Goal: Task Accomplishment & Management: Manage account settings

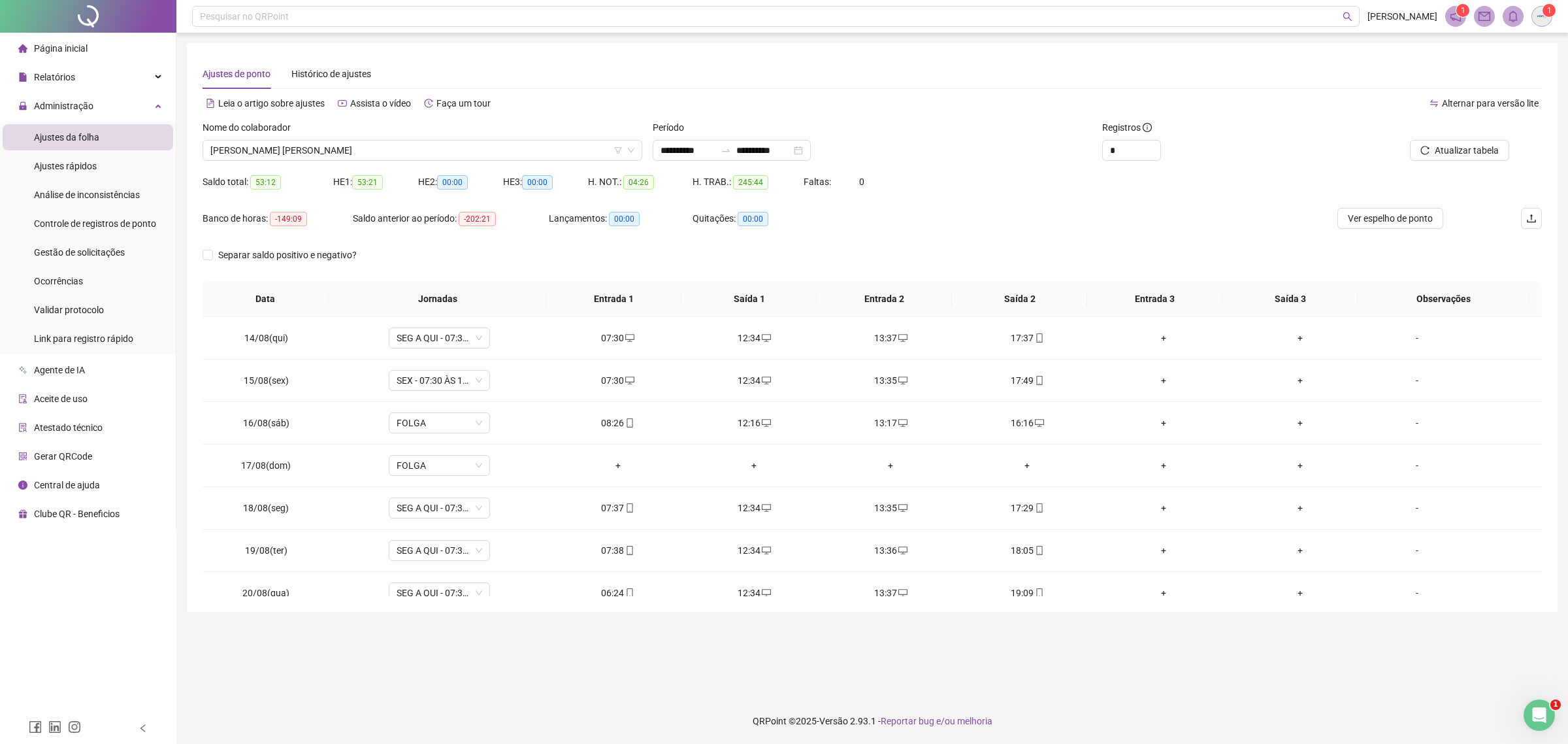
scroll to position [1043, 0]
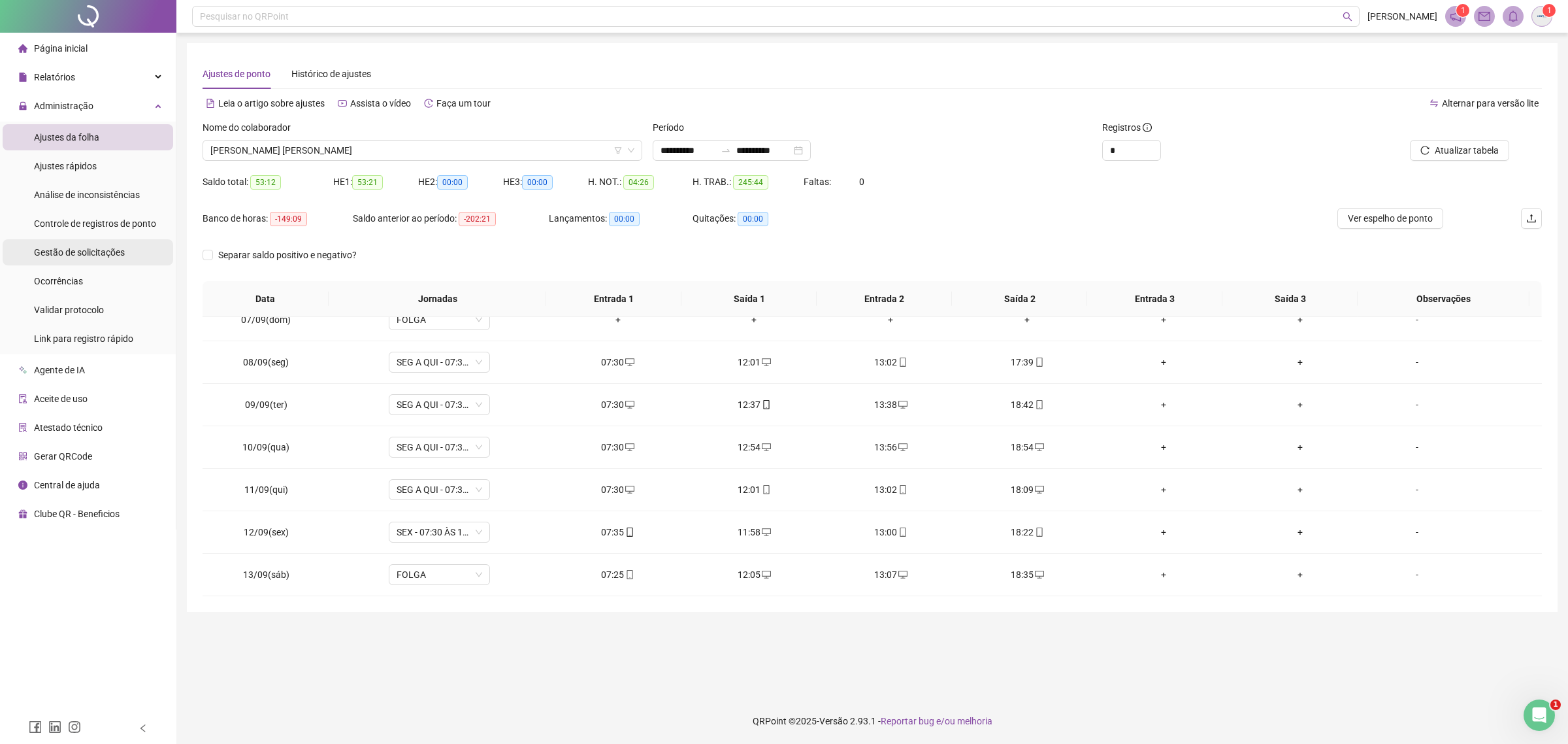
click at [52, 253] on span "Gestão de solicitações" at bounding box center [79, 252] width 91 height 10
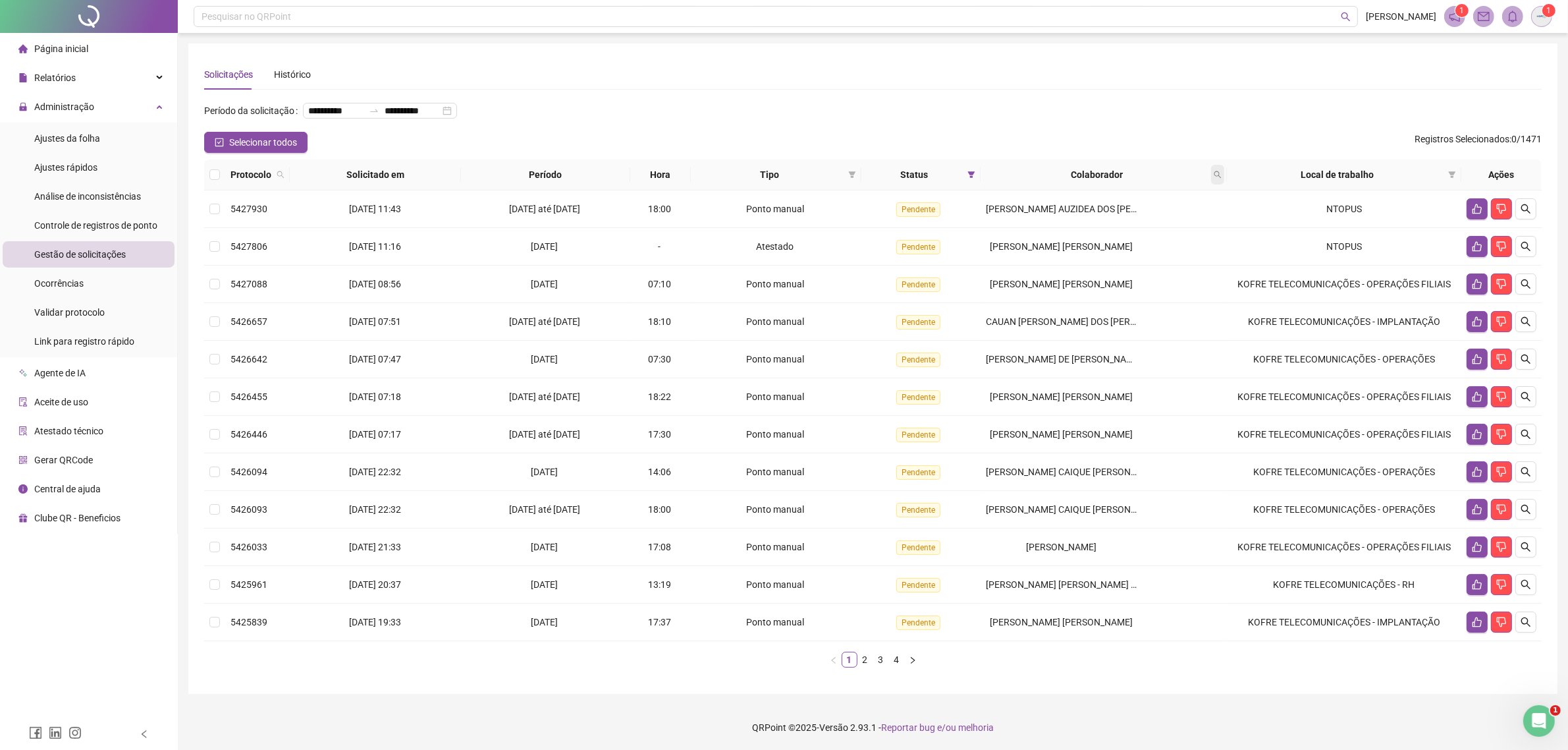
click at [1215, 176] on icon "search" at bounding box center [1218, 175] width 8 height 8
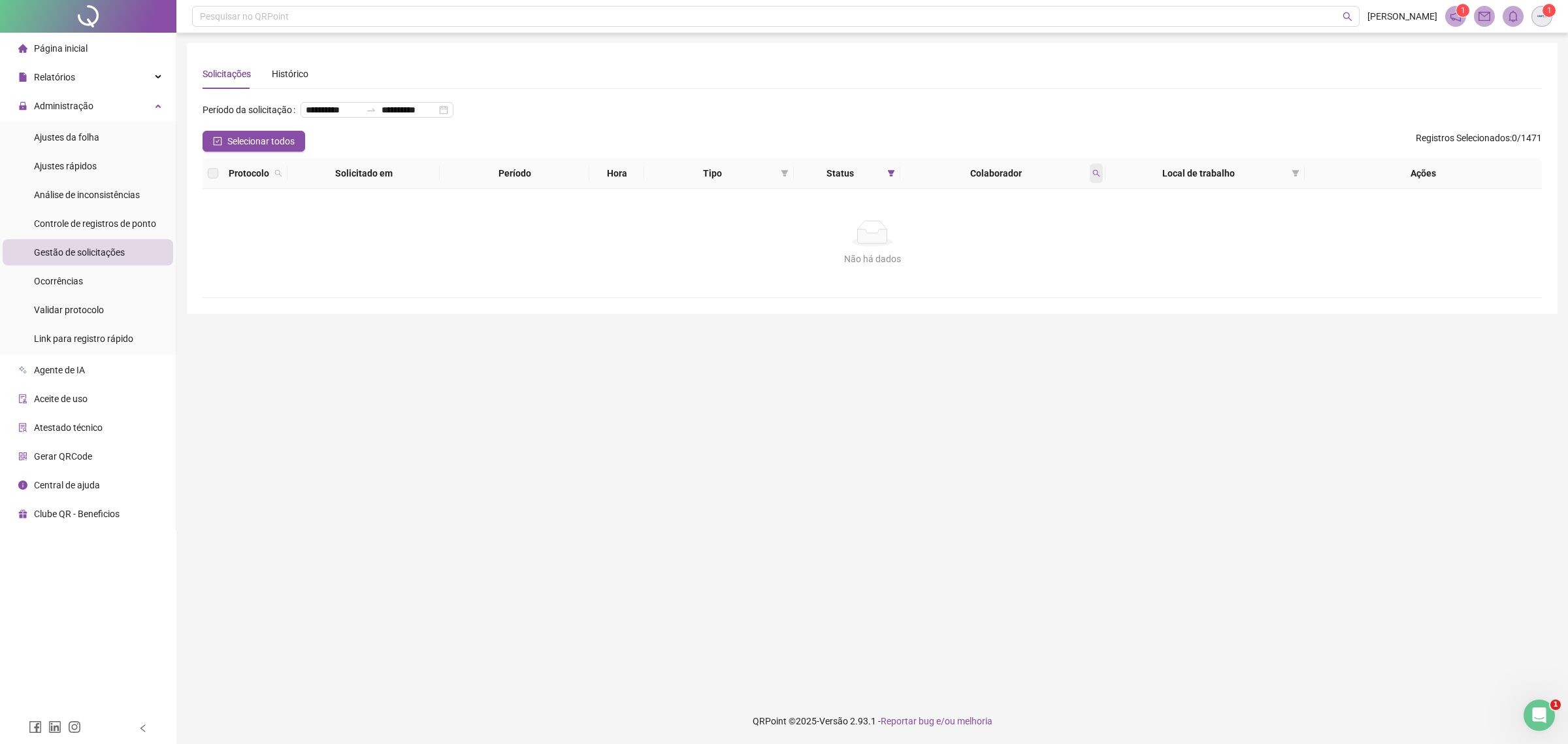
click at [1093, 176] on span at bounding box center [1096, 173] width 13 height 19
click at [1093, 176] on icon "search" at bounding box center [1096, 173] width 8 height 8
type input "*******"
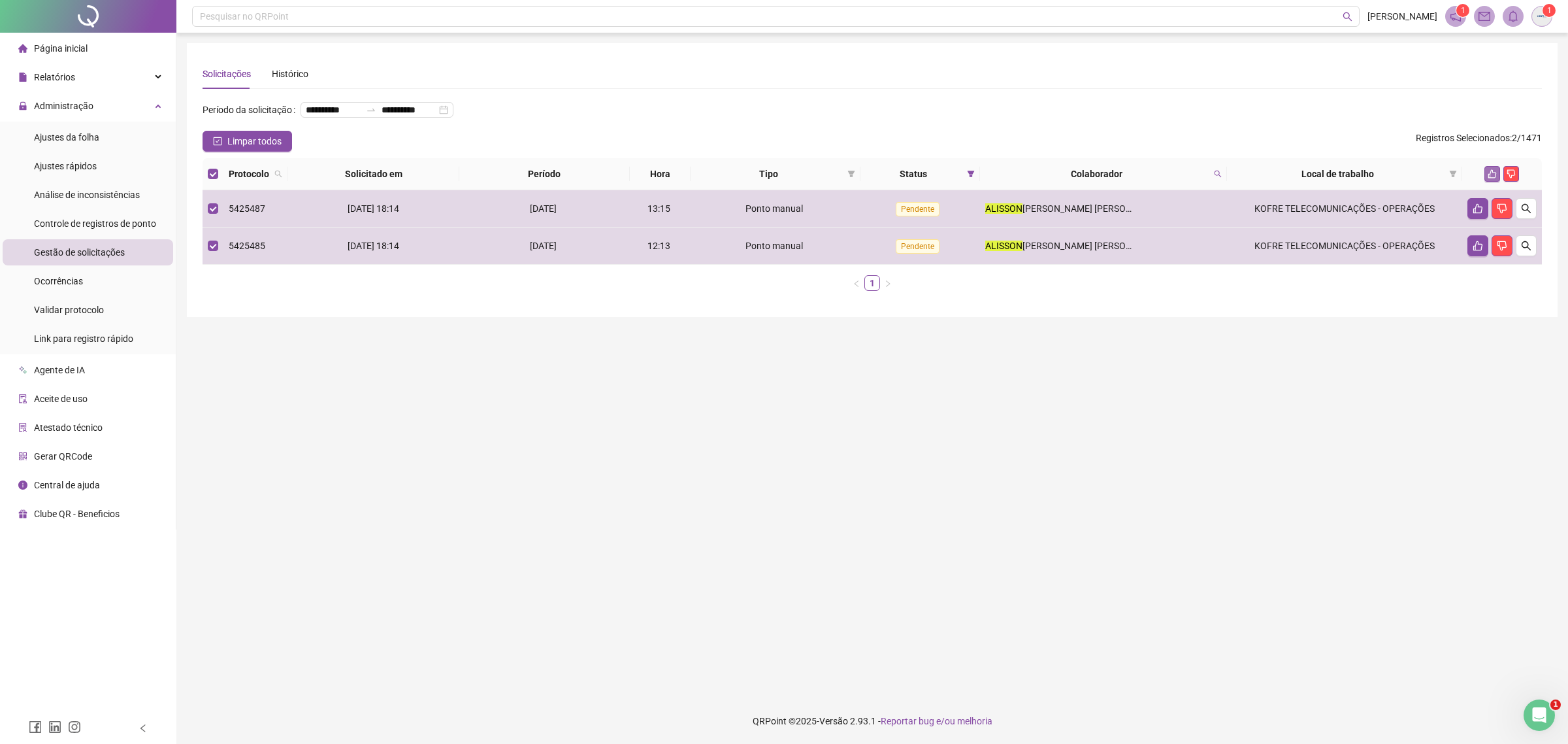
click at [1494, 176] on icon "like" at bounding box center [1493, 174] width 9 height 9
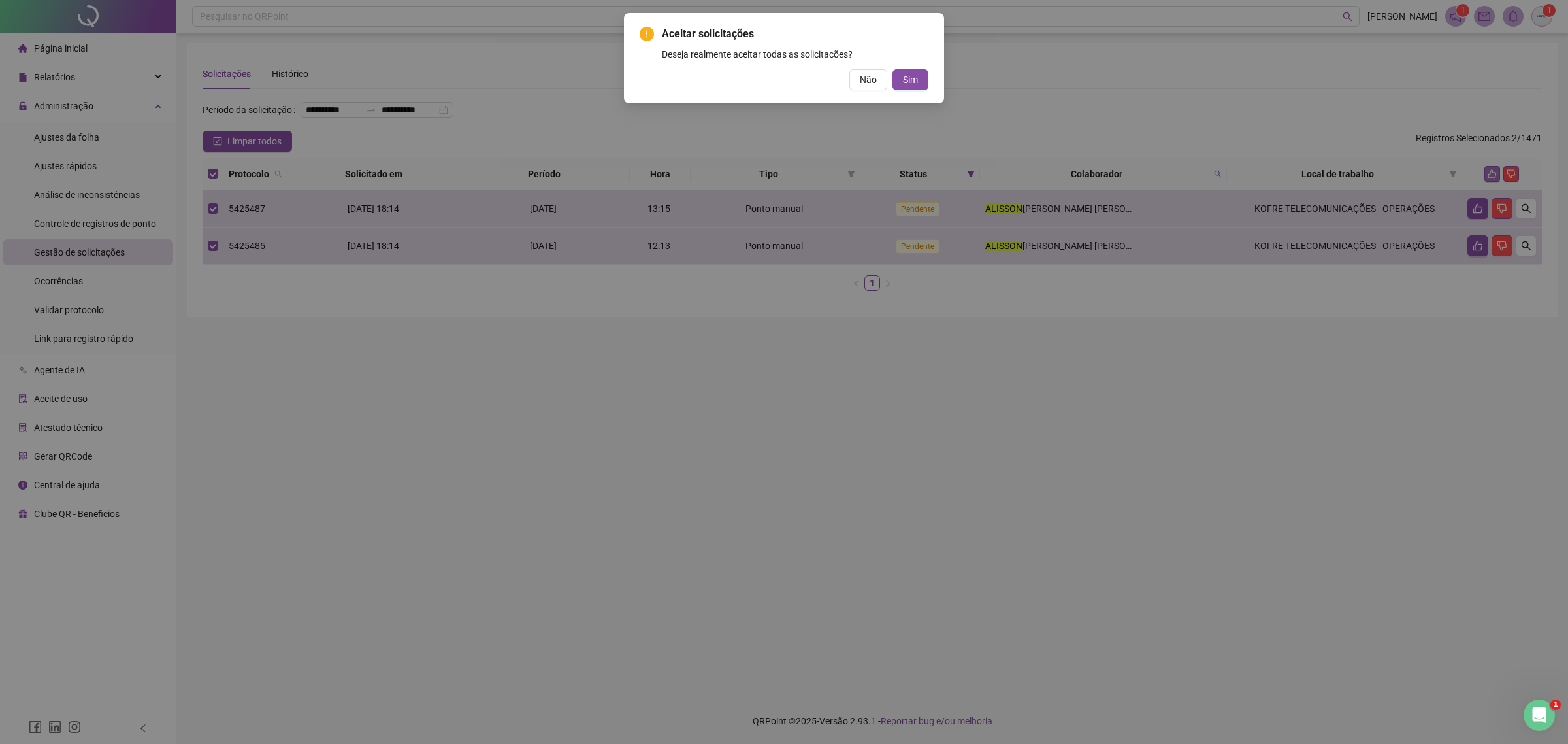
click at [893, 69] on button "Sim" at bounding box center [911, 79] width 36 height 21
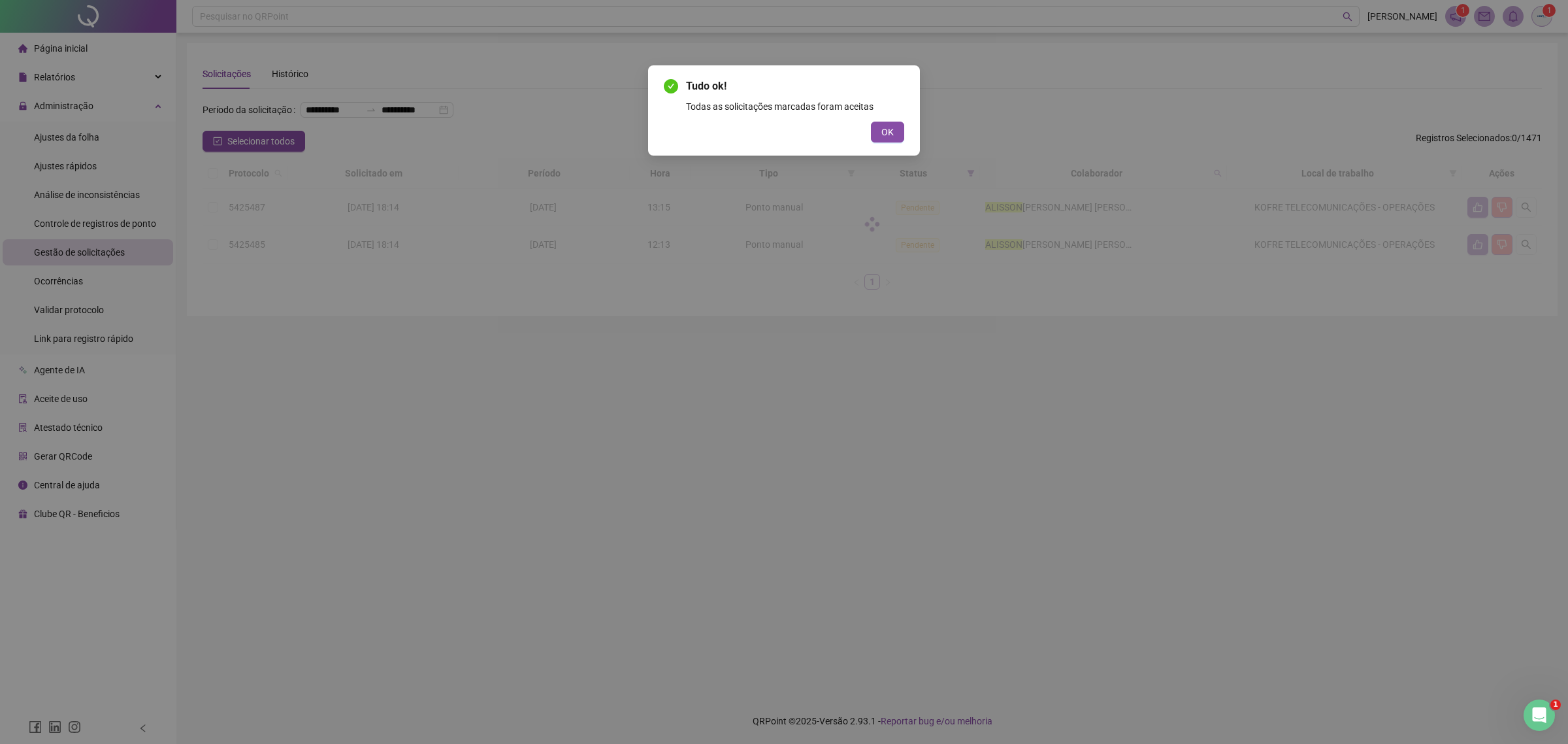
click at [871, 121] on button "OK" at bounding box center [887, 131] width 33 height 21
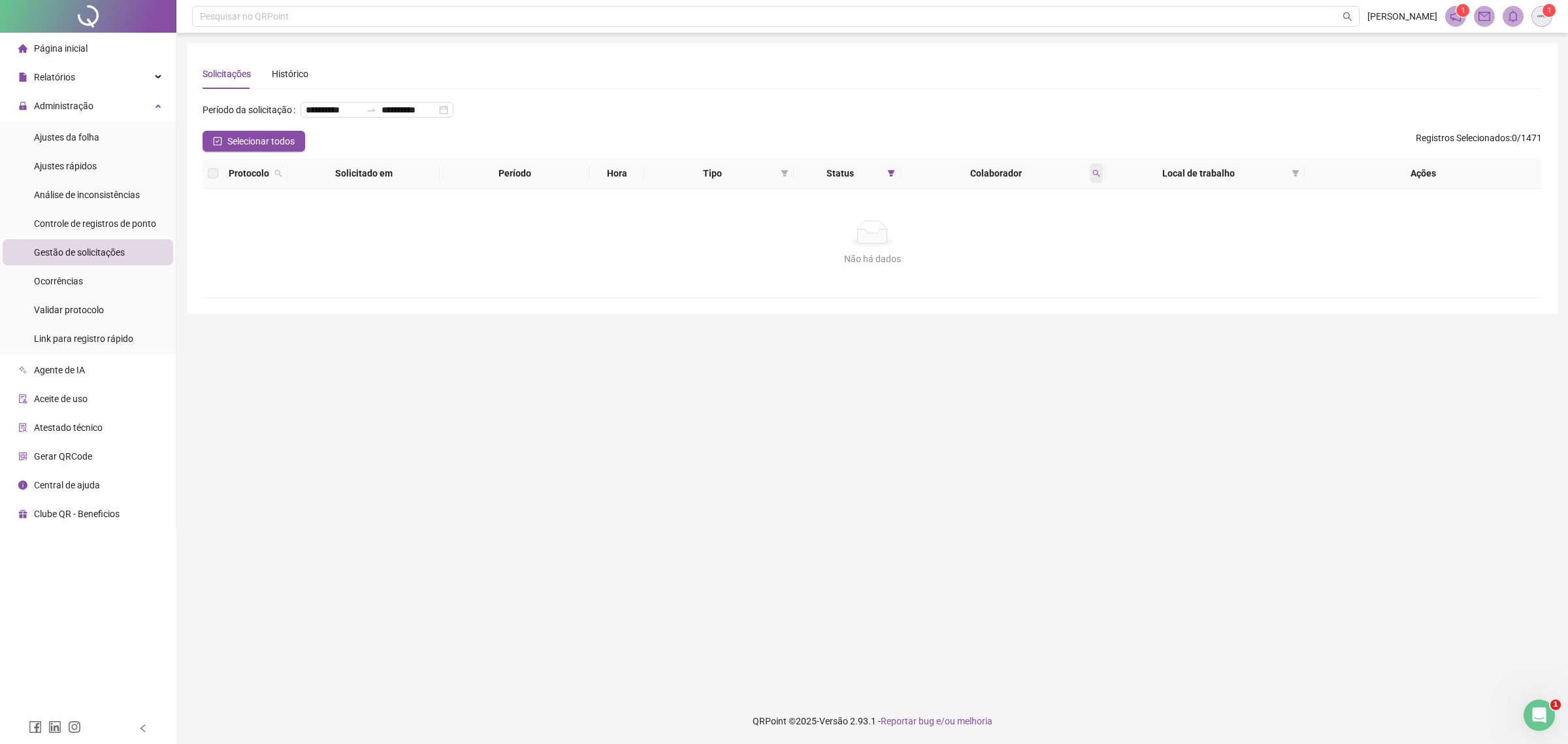
click at [1101, 174] on span at bounding box center [1096, 173] width 13 height 19
type input "******"
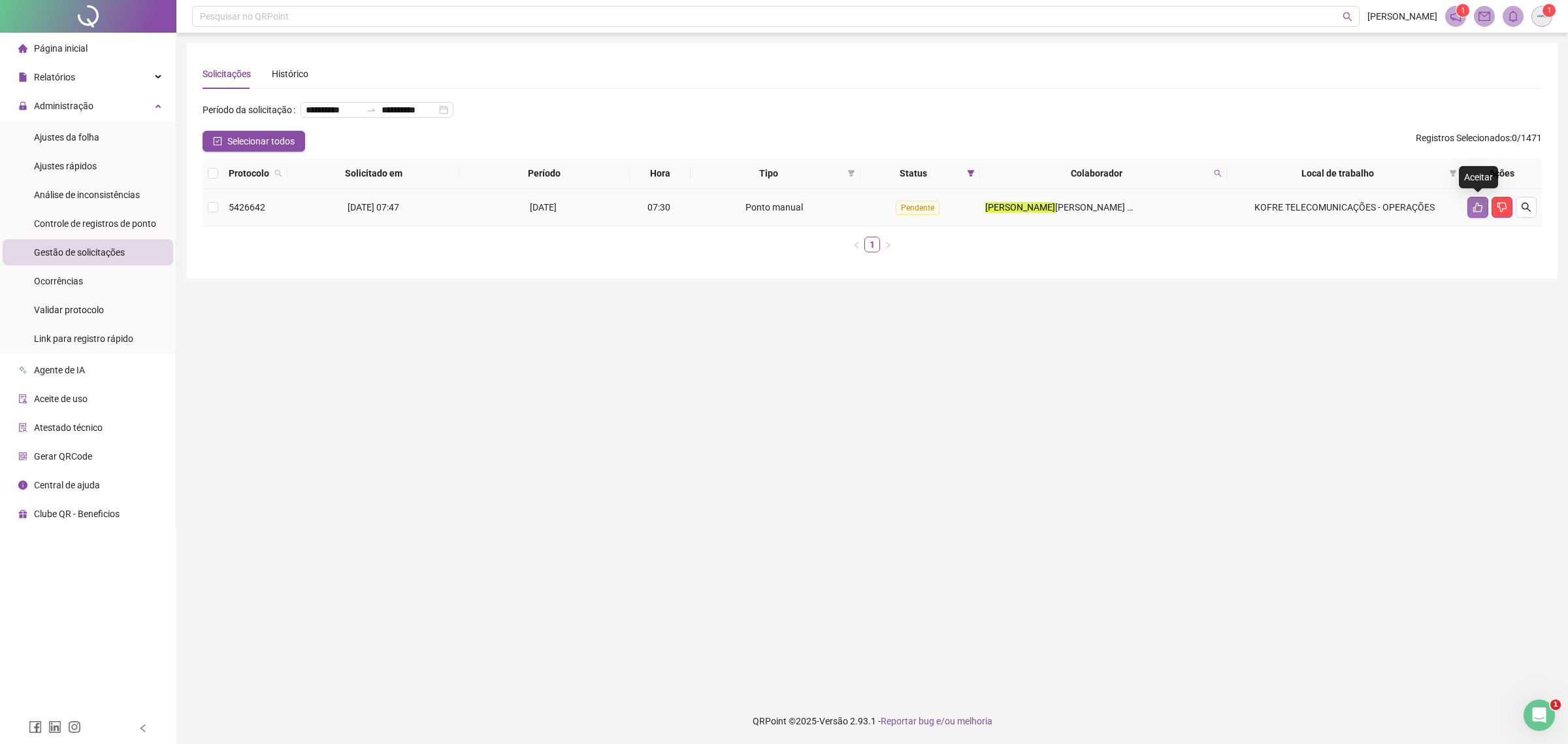
click at [1481, 207] on icon "like" at bounding box center [1477, 207] width 10 height 10
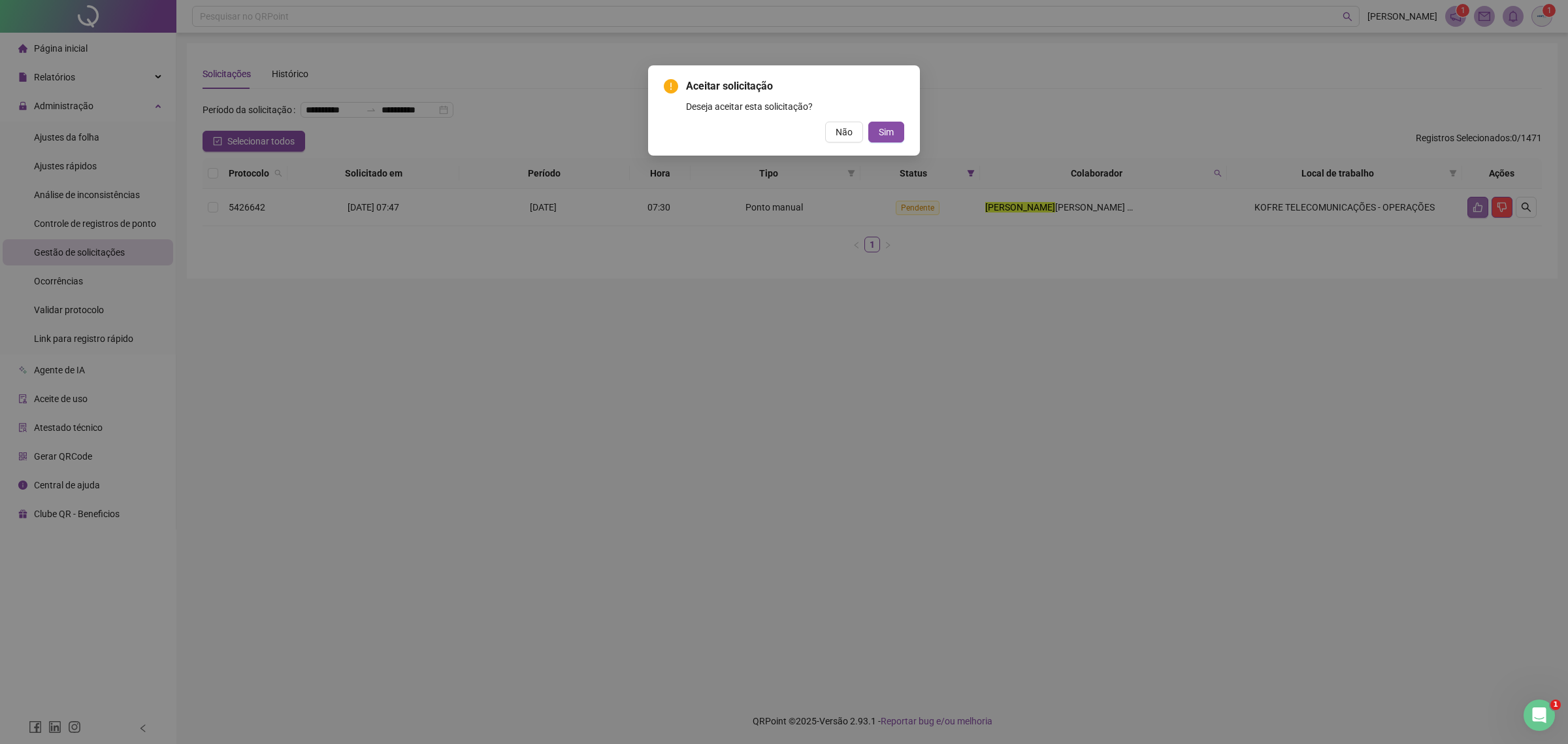
click at [868, 121] on button "Sim" at bounding box center [886, 131] width 36 height 21
